Goal: Transaction & Acquisition: Obtain resource

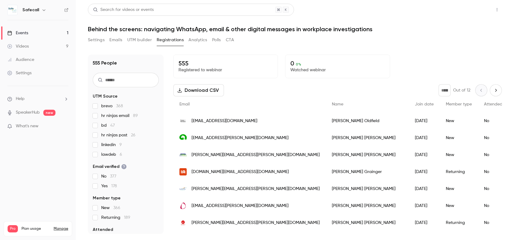
click at [477, 9] on button "Share" at bounding box center [475, 10] width 24 height 12
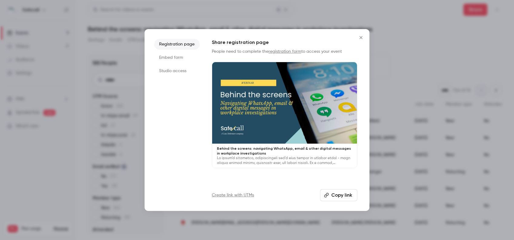
click at [360, 40] on button "Close" at bounding box center [361, 38] width 12 height 12
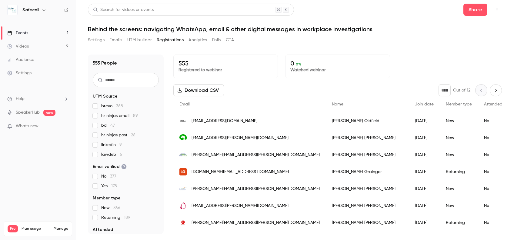
click at [498, 11] on icon "button" at bounding box center [496, 10] width 5 height 4
click at [399, 78] on div at bounding box center [257, 120] width 514 height 240
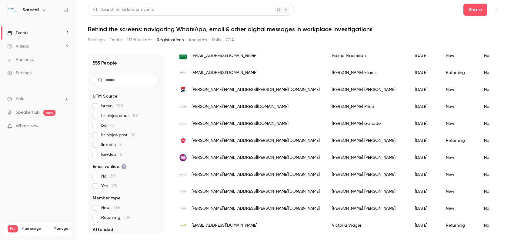
scroll to position [57, 0]
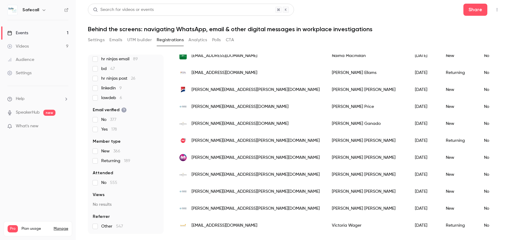
click at [165, 40] on button "Registrations" at bounding box center [170, 40] width 27 height 10
click at [143, 40] on button "UTM builder" at bounding box center [139, 40] width 25 height 10
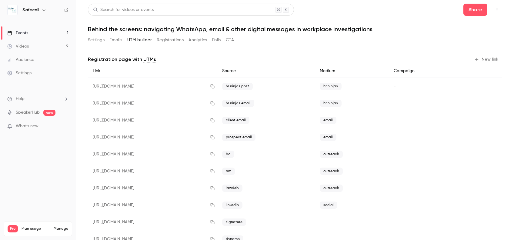
click at [161, 40] on button "Registrations" at bounding box center [170, 40] width 27 height 10
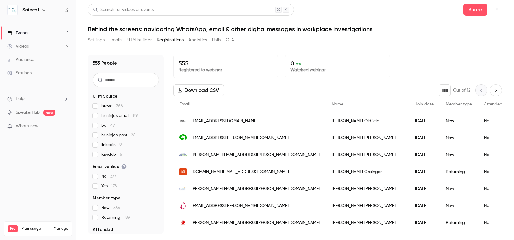
click at [200, 91] on button "Download CSV" at bounding box center [198, 90] width 51 height 12
